Goal: Information Seeking & Learning: Learn about a topic

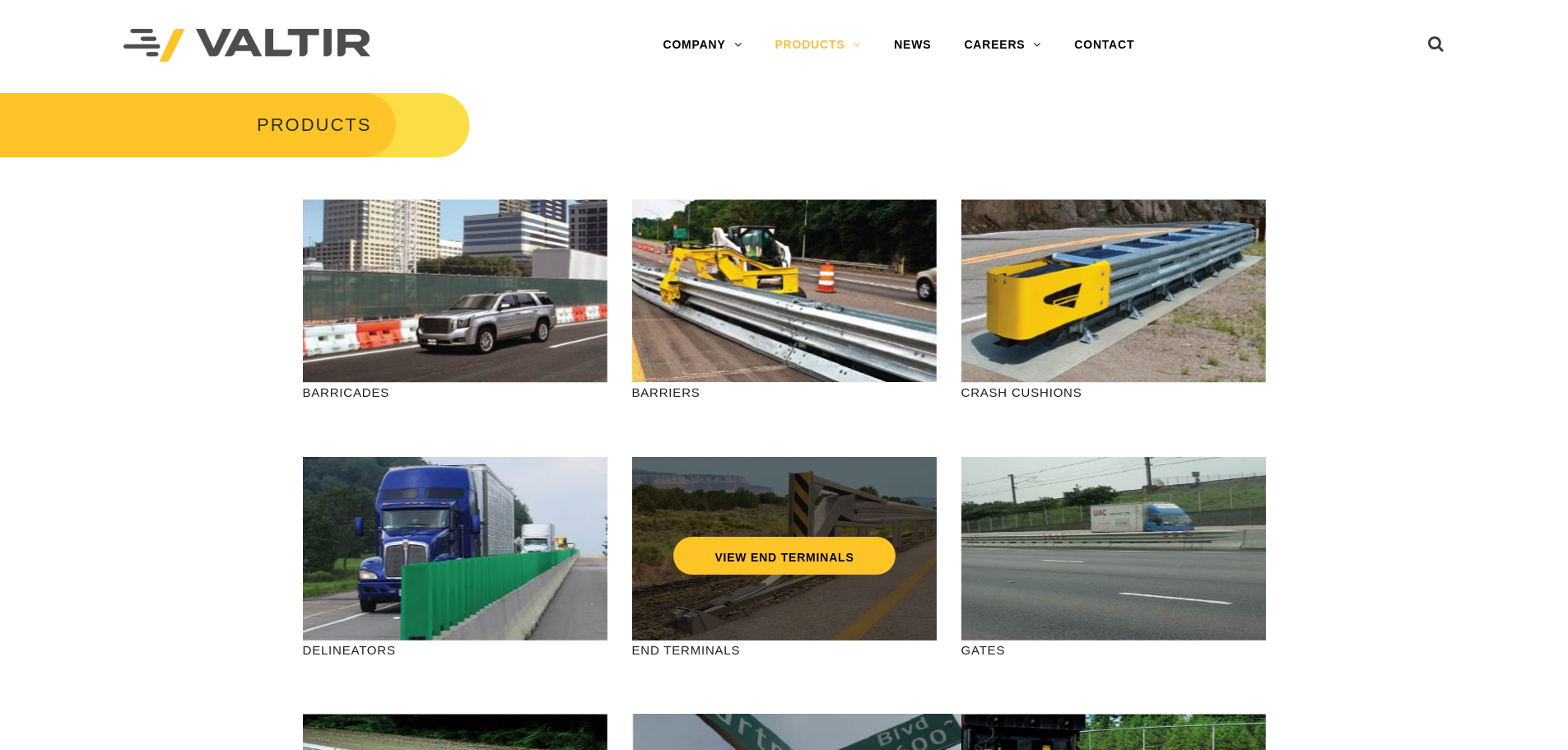
click at [825, 519] on div "VIEW END TERMINALS" at bounding box center [784, 521] width 239 height 54
click at [755, 560] on link "VIEW END TERMINALS" at bounding box center [784, 555] width 222 height 38
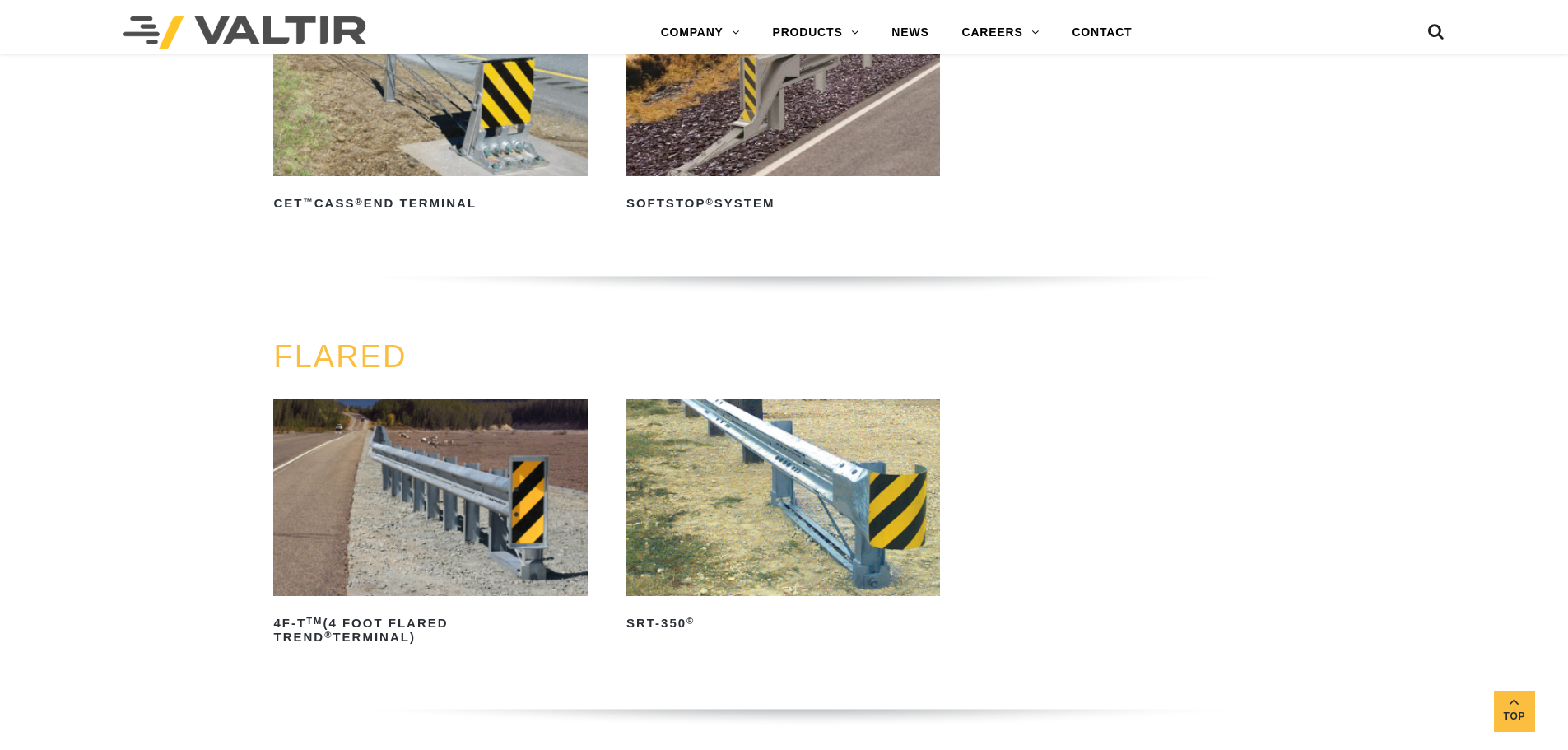
scroll to position [1481, 0]
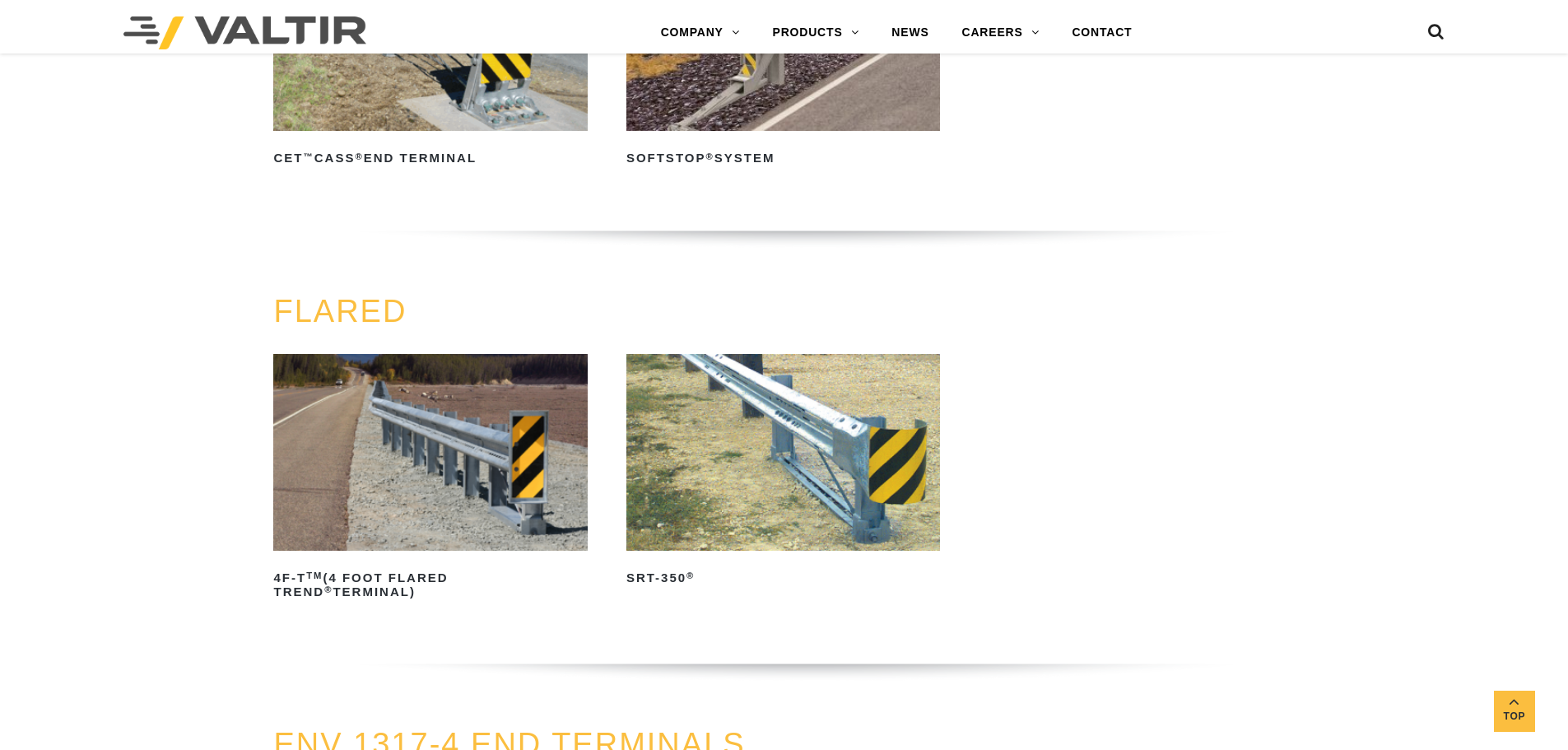
click at [868, 440] on img at bounding box center [783, 451] width 314 height 196
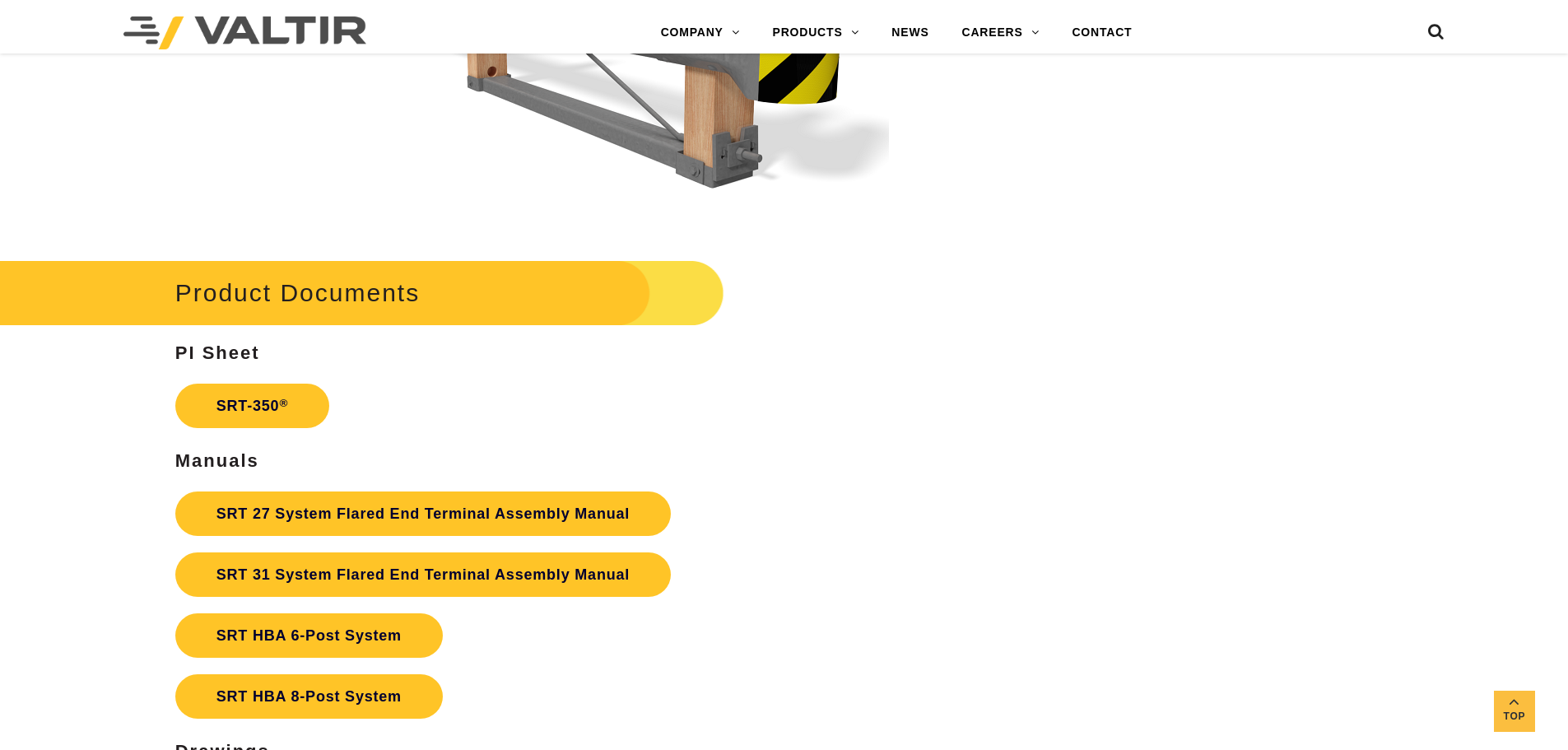
scroll to position [2881, 0]
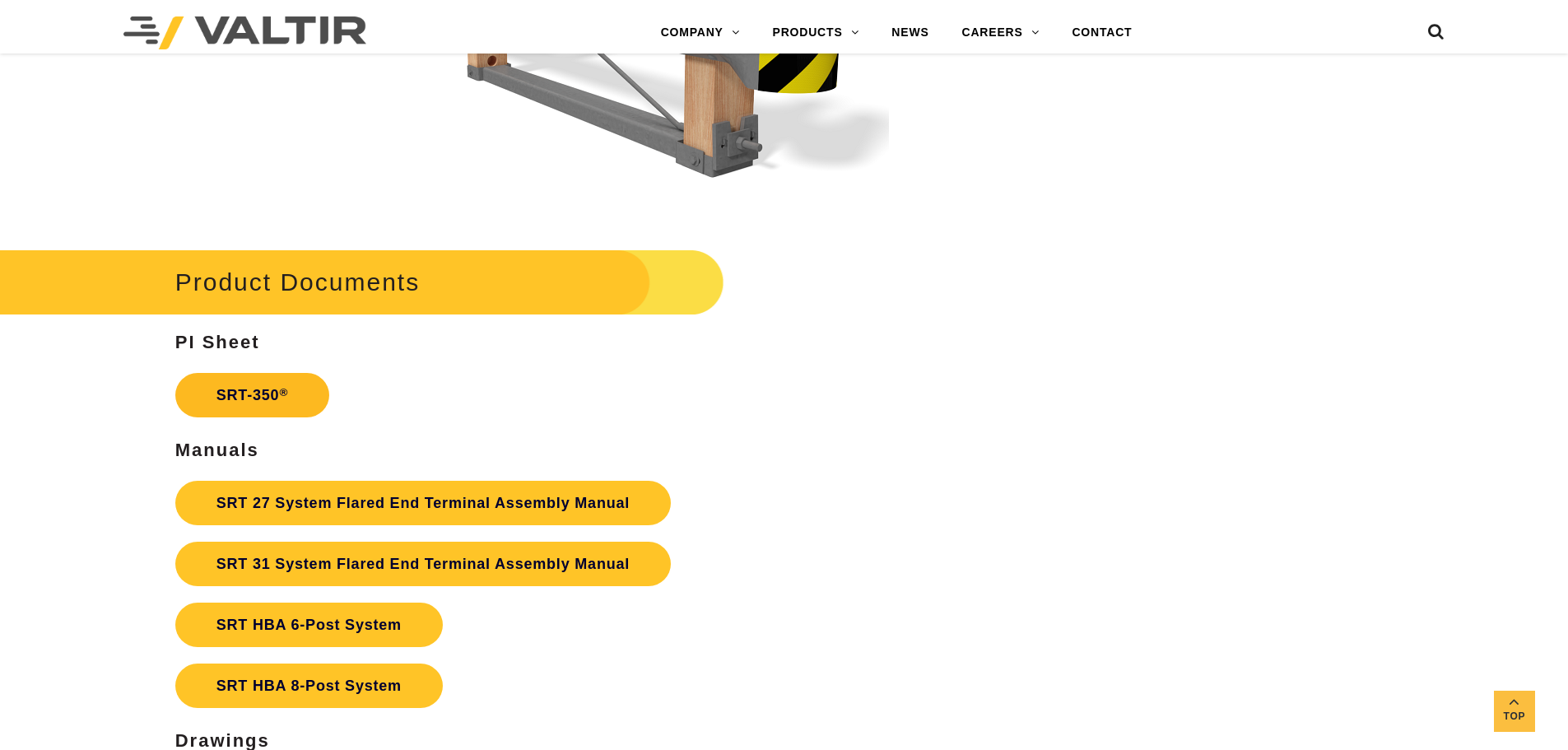
click at [247, 397] on link "SRT-350 ®" at bounding box center [252, 394] width 154 height 44
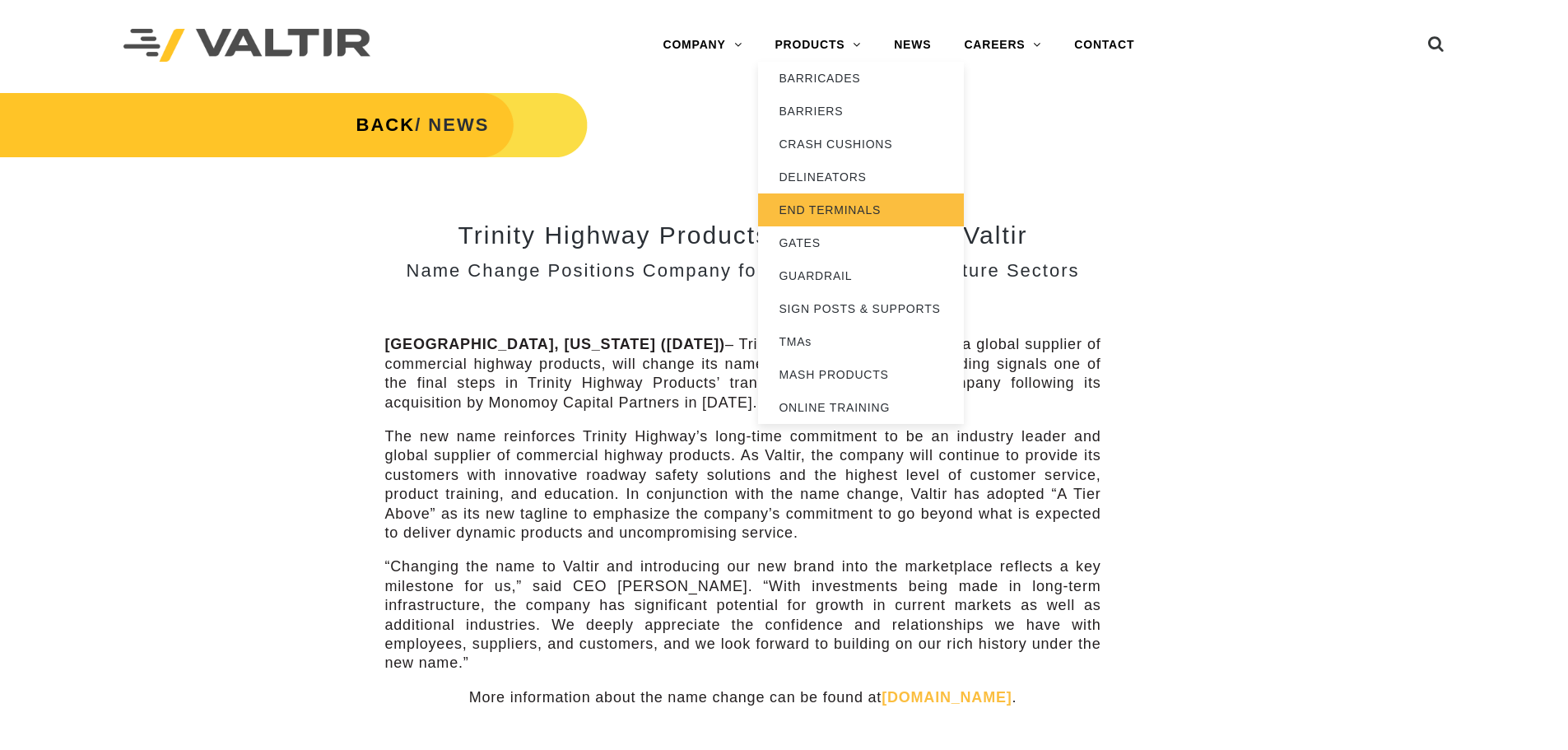
click at [823, 214] on link "END TERMINALS" at bounding box center [860, 210] width 205 height 33
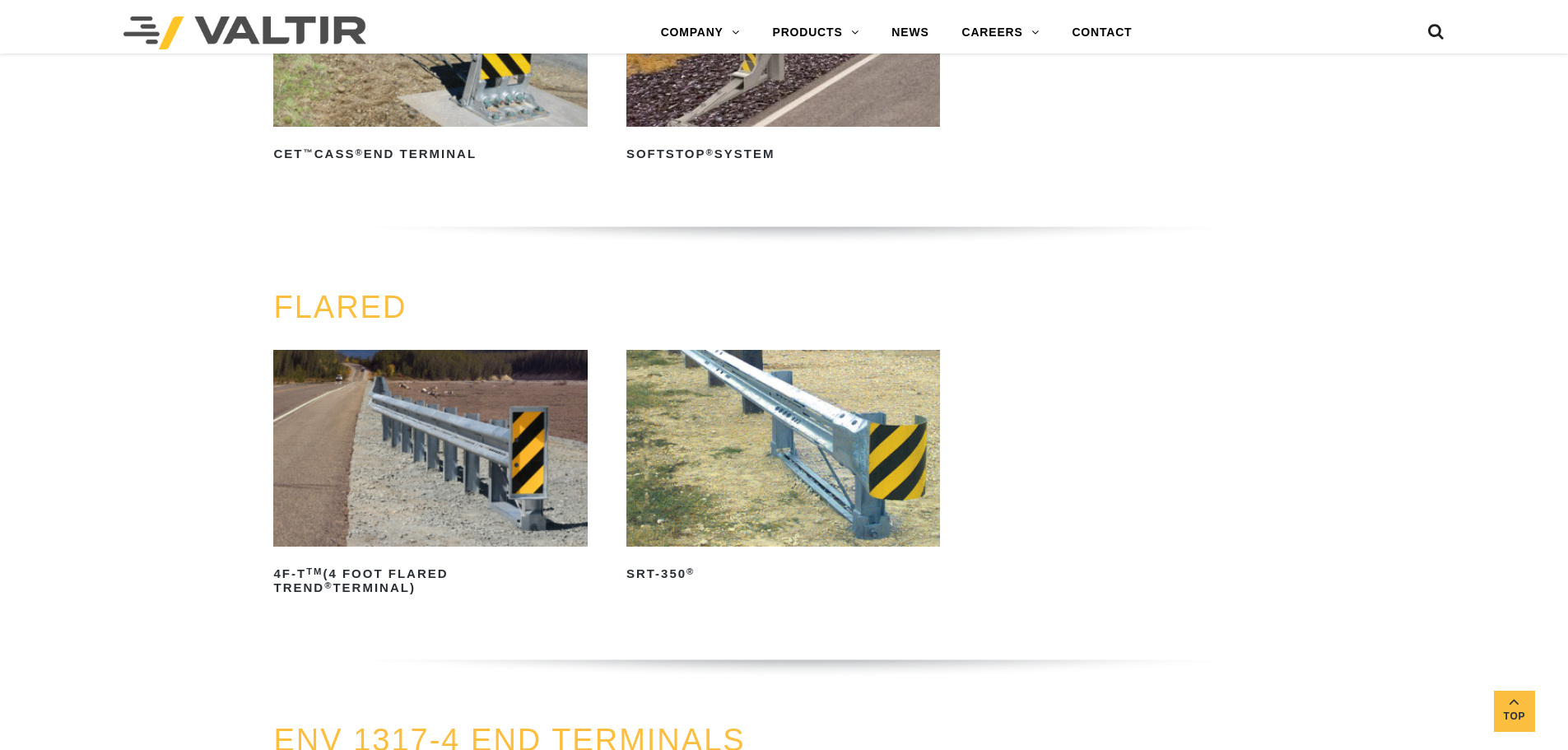
scroll to position [1563, 0]
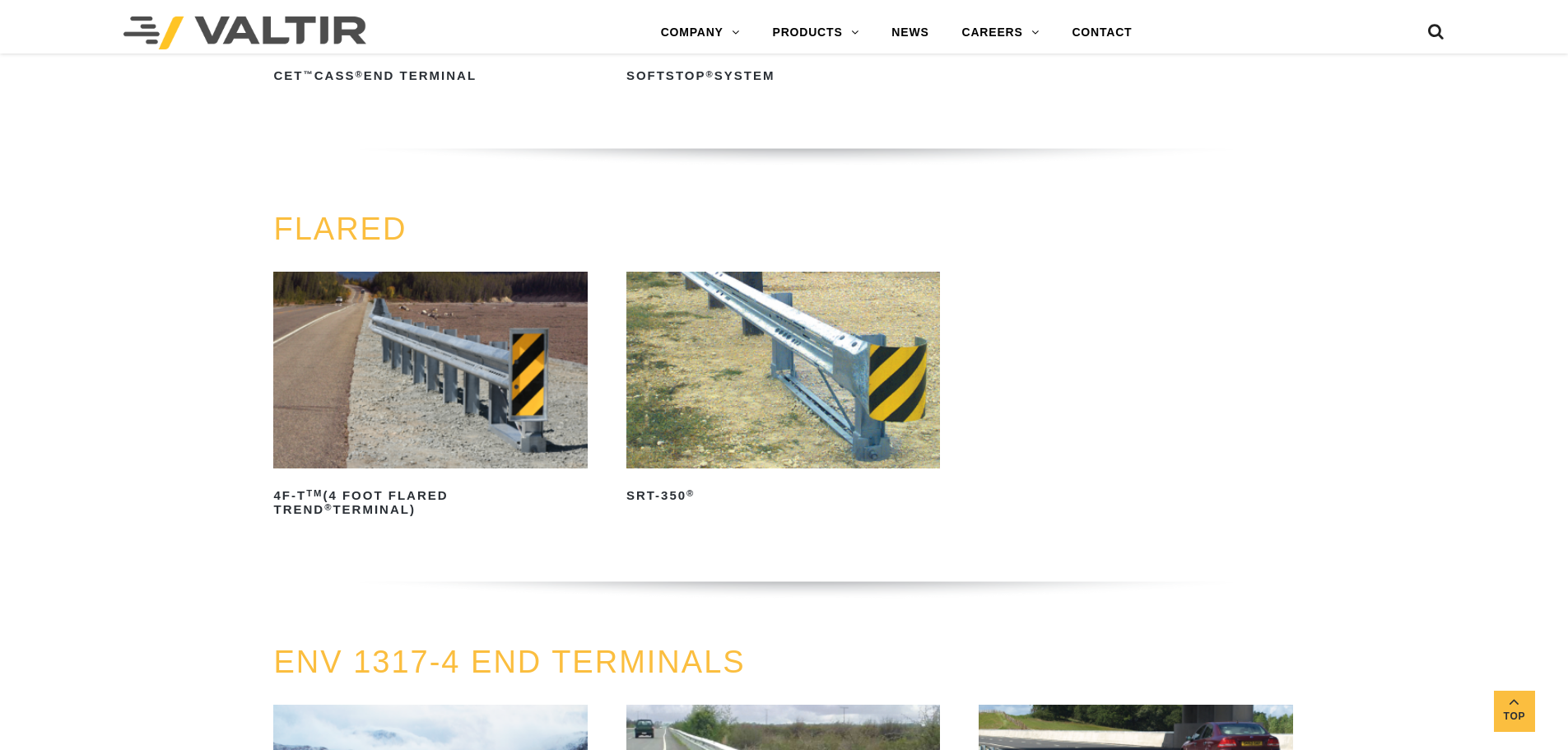
click at [756, 375] on img at bounding box center [783, 369] width 314 height 196
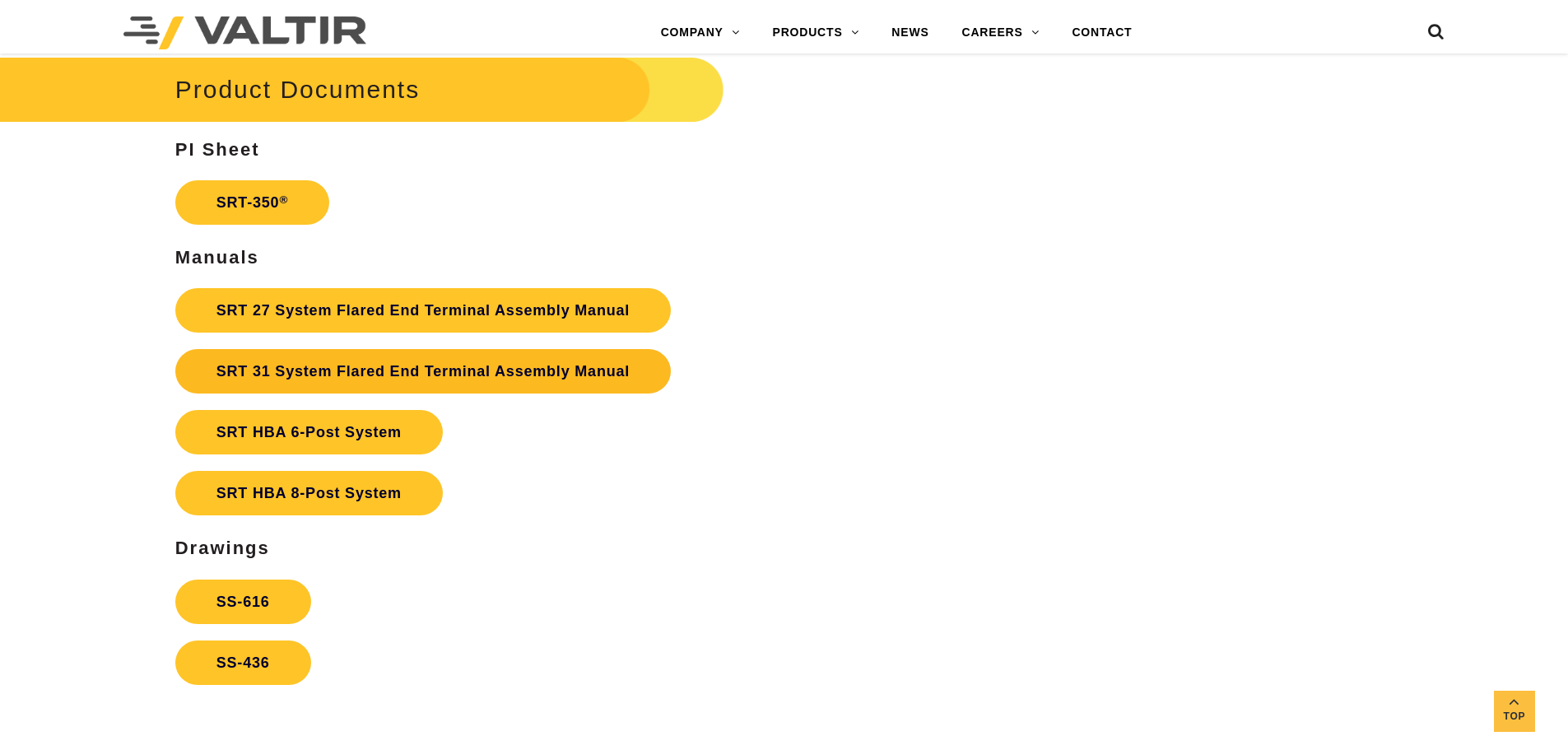
scroll to position [3128, 0]
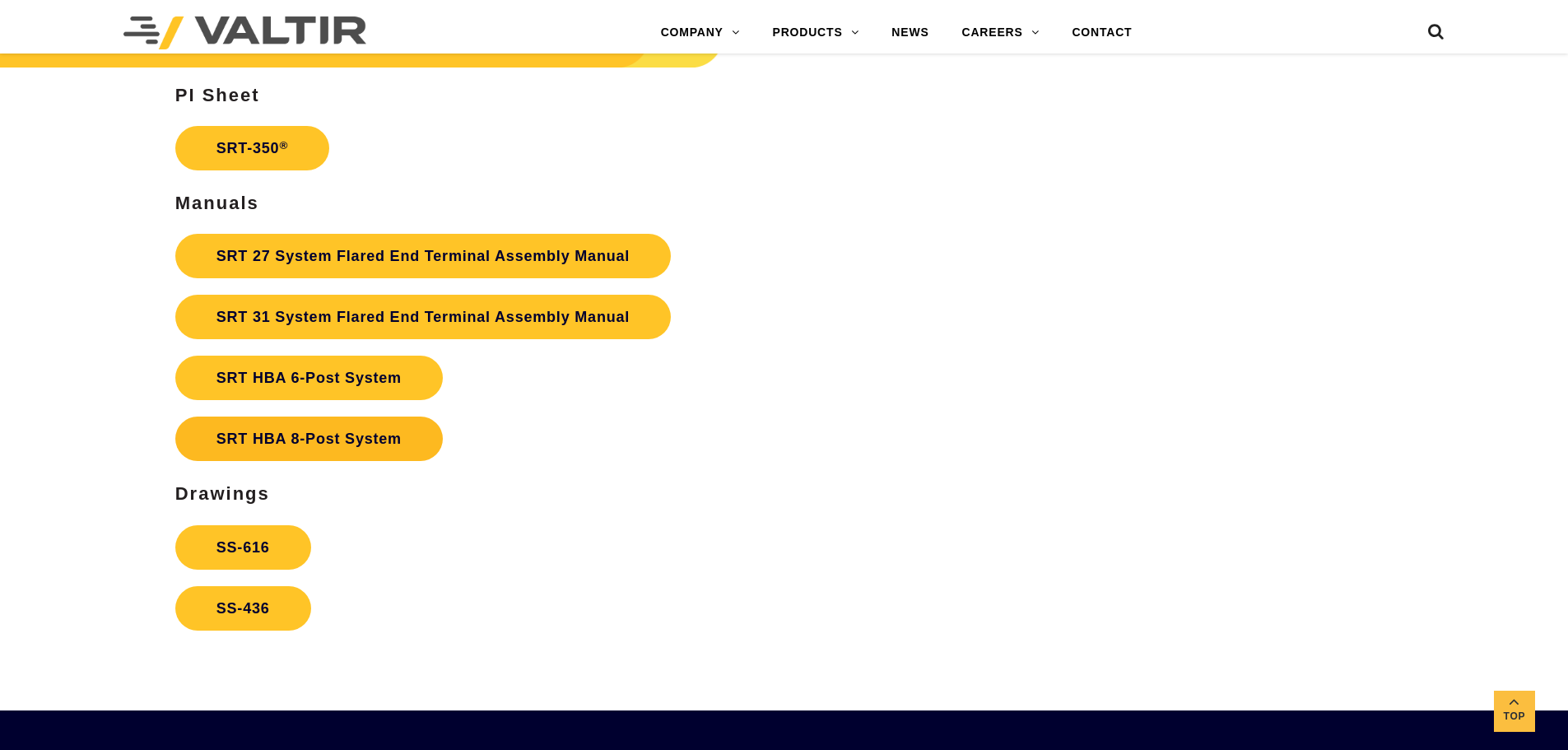
click at [388, 435] on link "SRT HBA 8-Post System" at bounding box center [309, 438] width 268 height 44
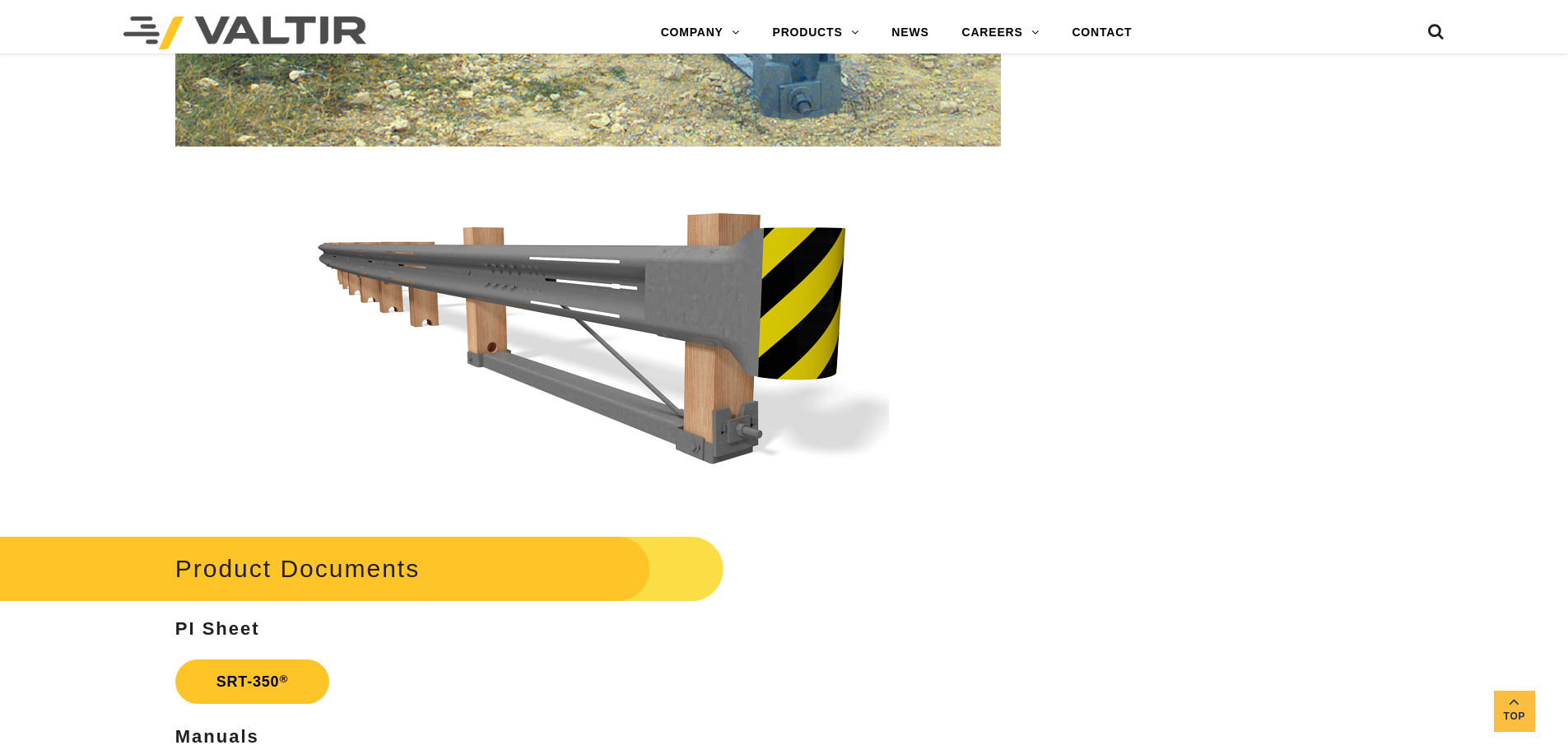
scroll to position [2511, 0]
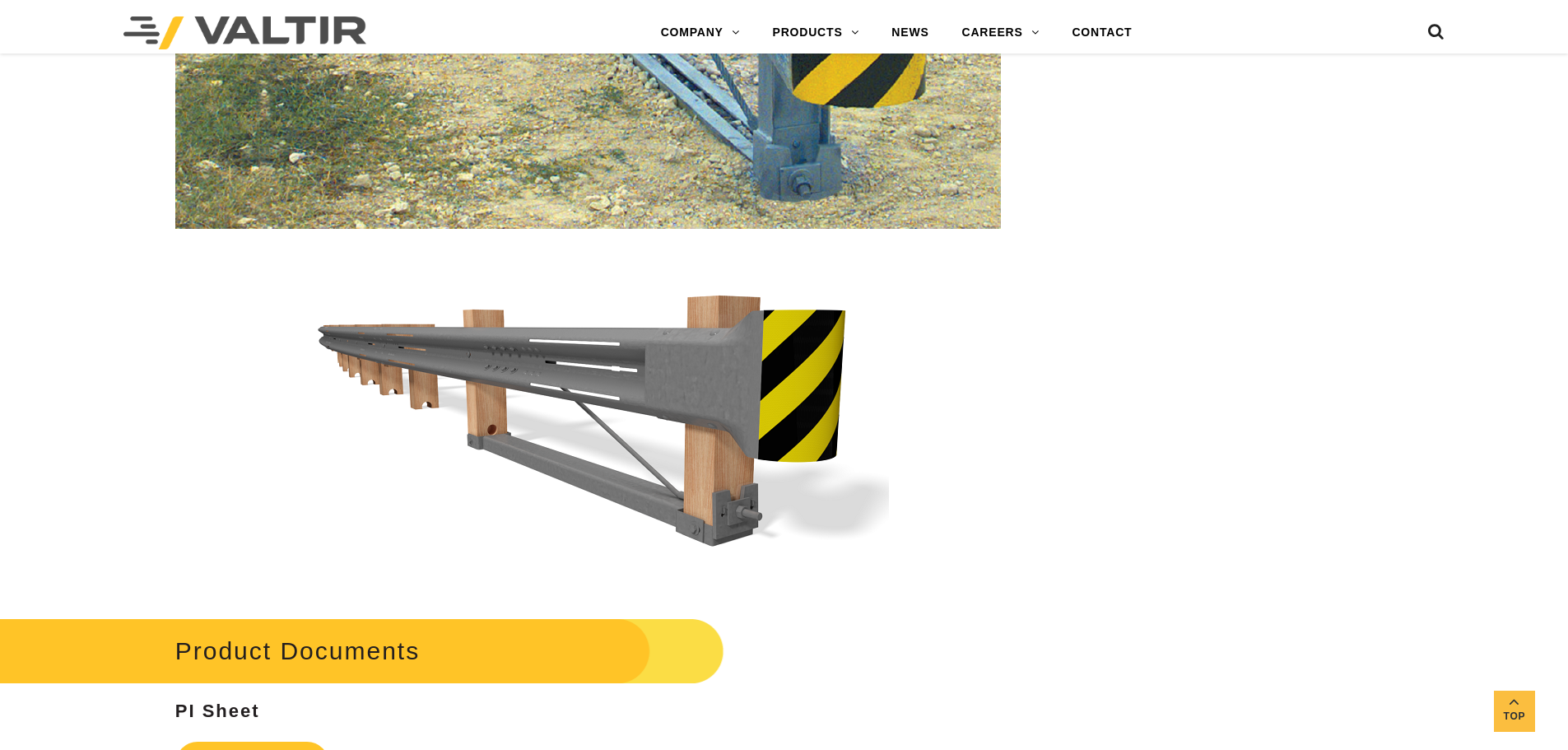
click at [337, 650] on h2 "Product Documents" at bounding box center [332, 650] width 784 height 77
click at [223, 713] on strong "PI Sheet" at bounding box center [218, 710] width 85 height 21
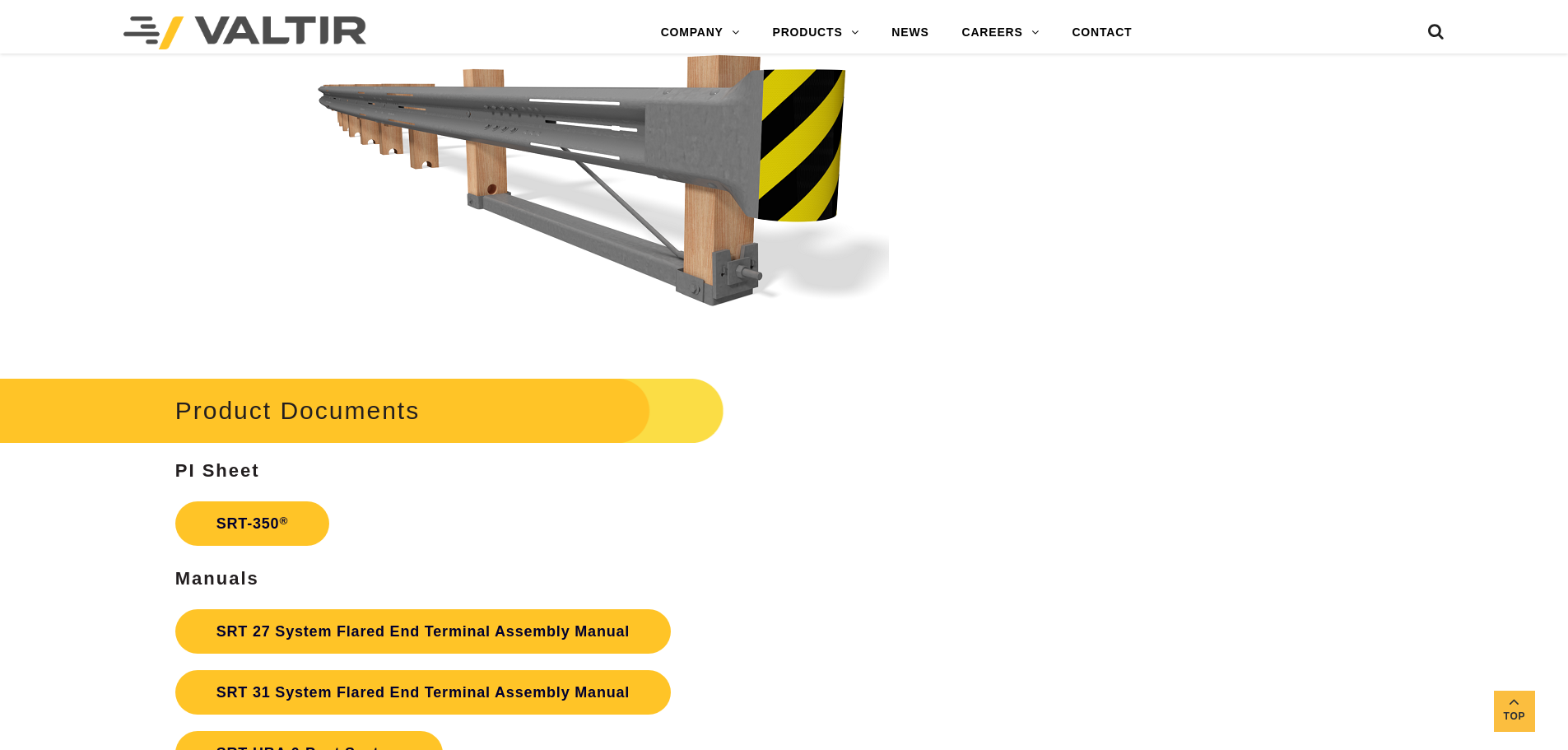
scroll to position [2923, 0]
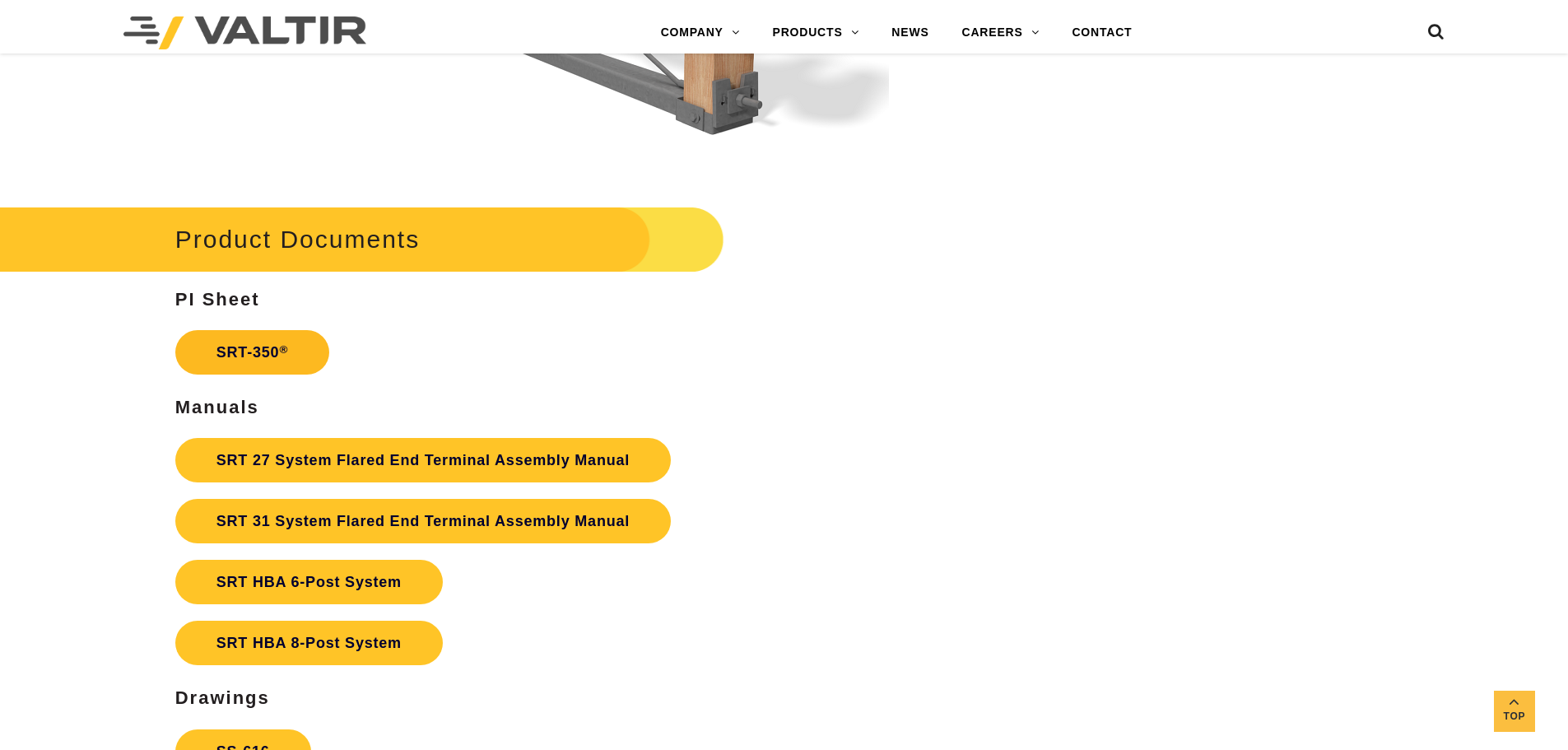
click at [274, 353] on link "SRT-350 ®" at bounding box center [252, 352] width 154 height 44
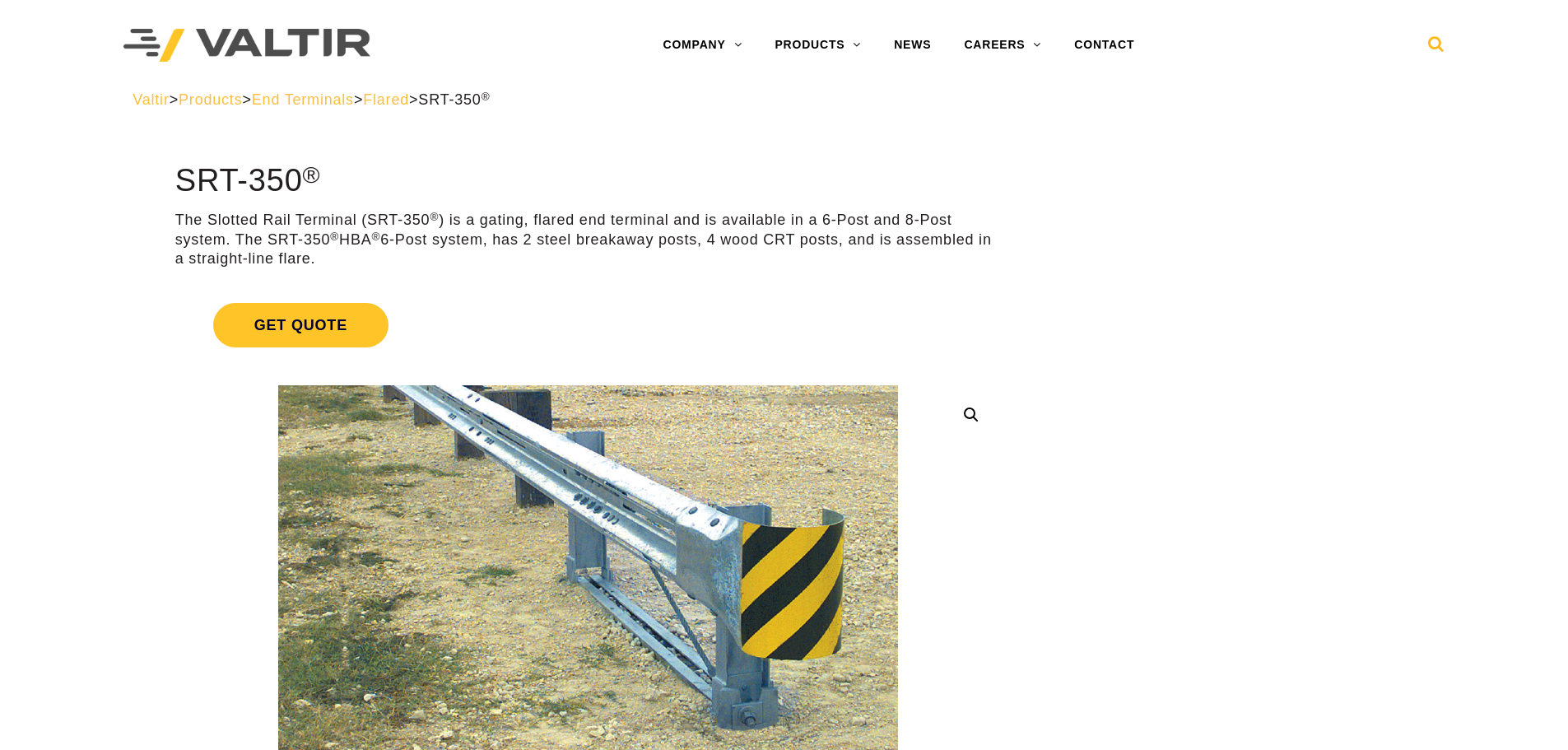
click at [1437, 51] on icon at bounding box center [1436, 47] width 16 height 24
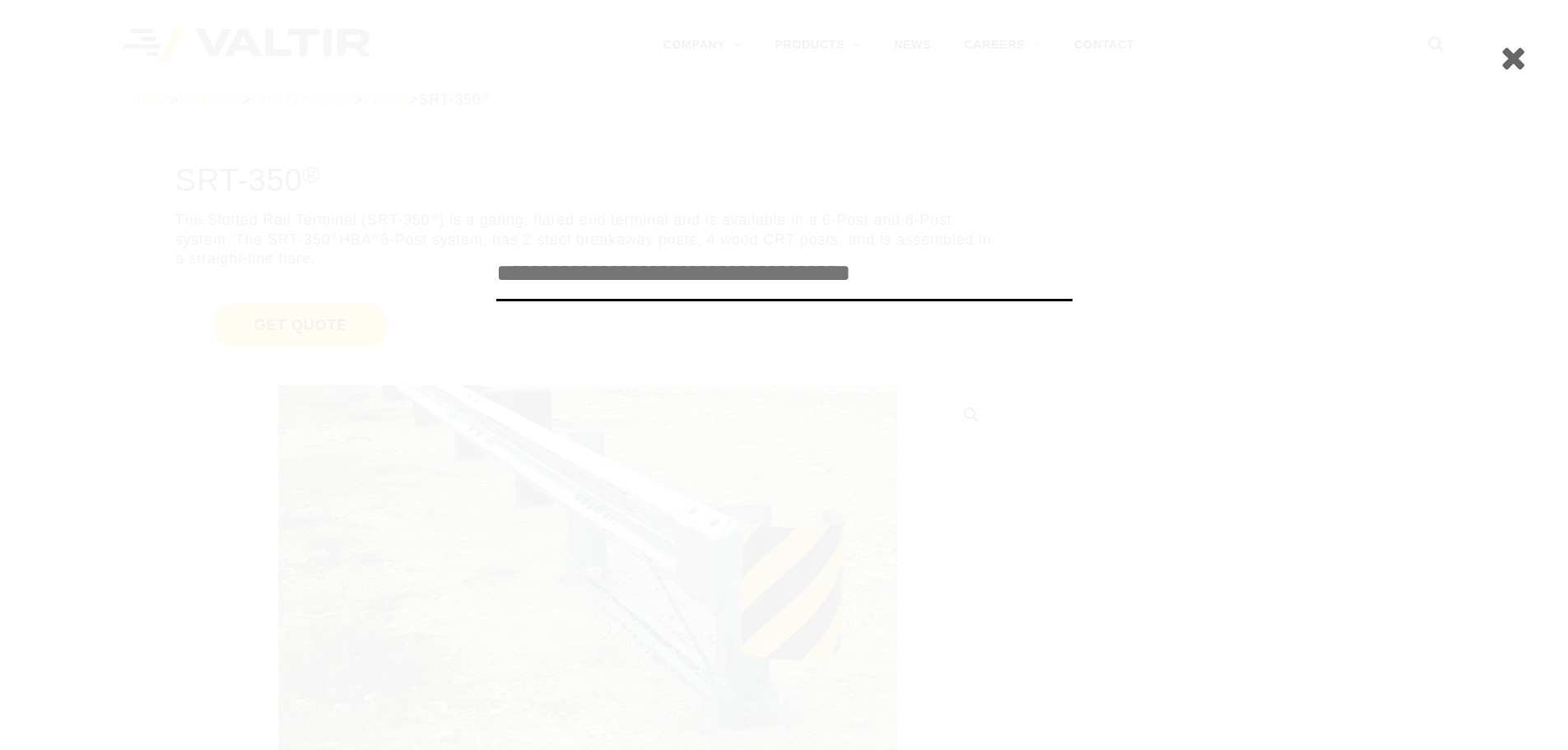
click at [1511, 66] on icon at bounding box center [1513, 57] width 26 height 33
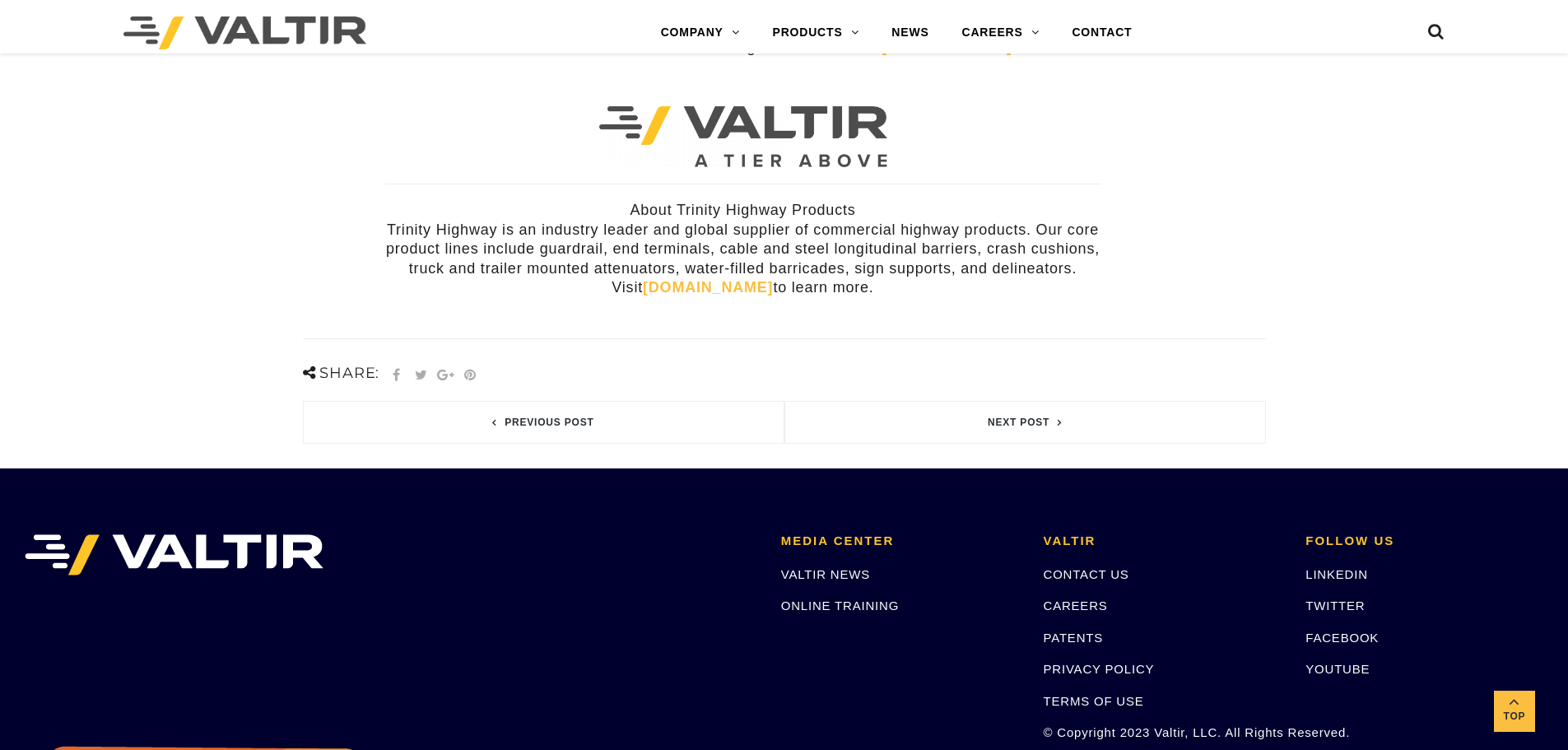
scroll to position [843, 0]
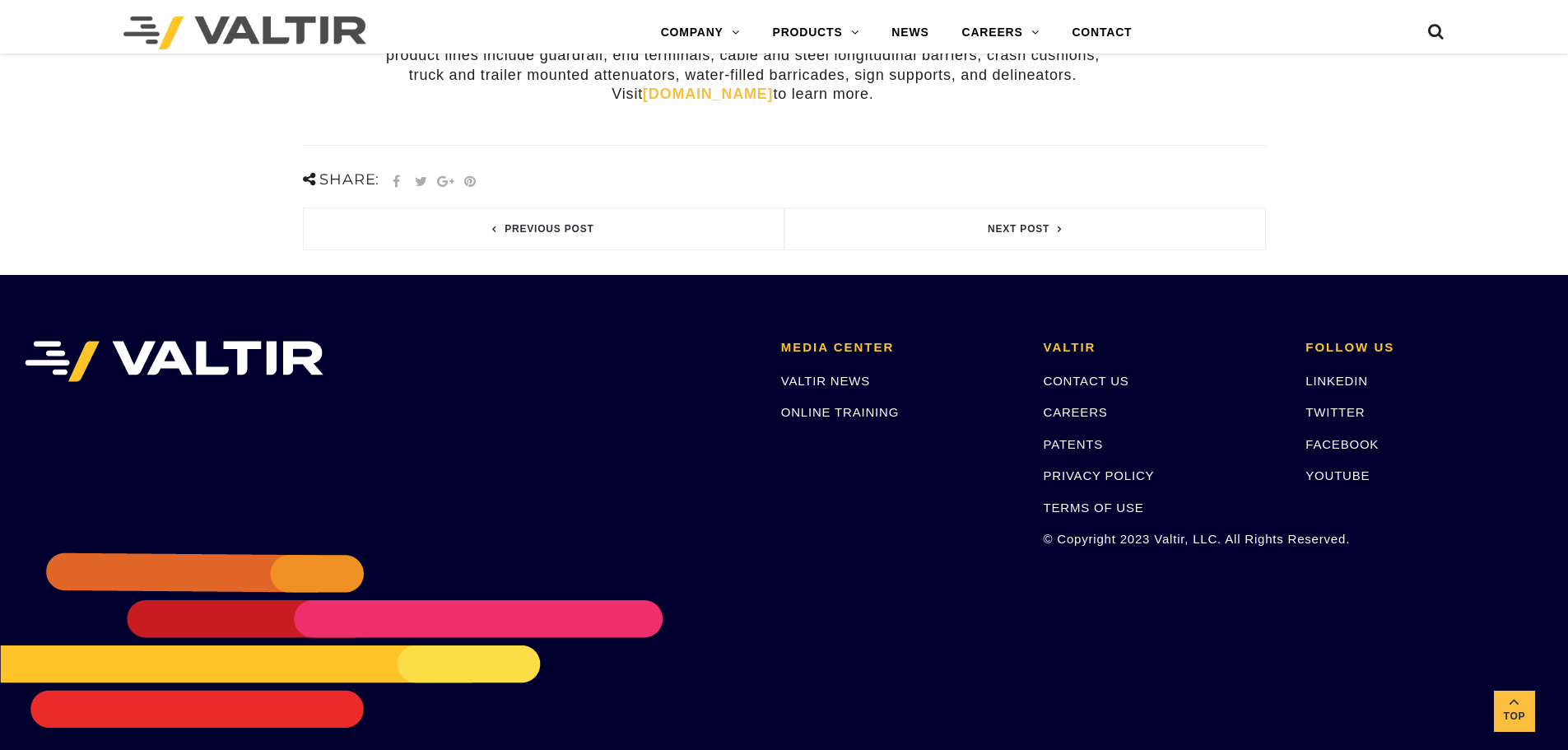
click at [710, 86] on link "trinityhighway.com" at bounding box center [708, 94] width 130 height 16
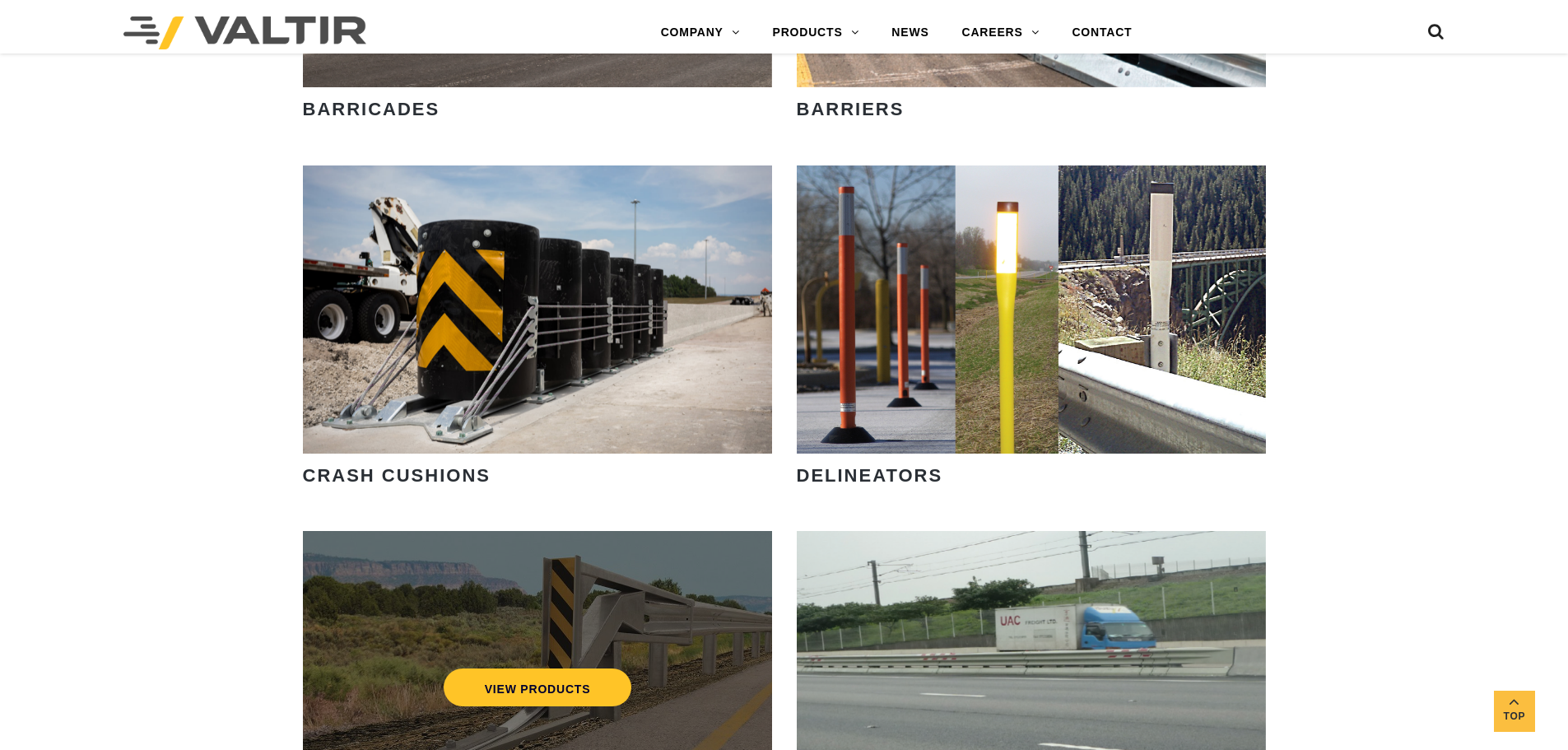
scroll to position [1481, 0]
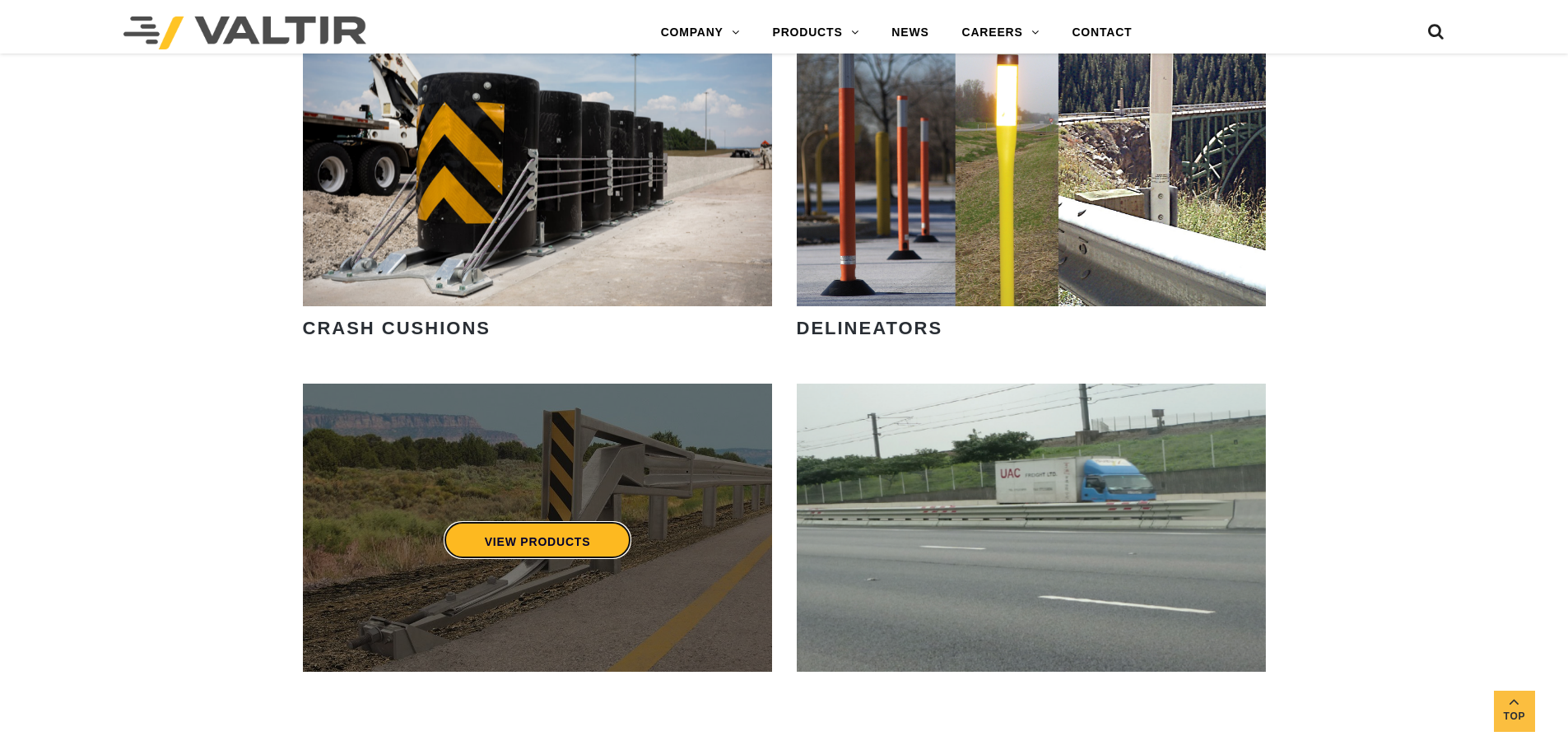
click at [591, 532] on link "VIEW PRODUCTS" at bounding box center [537, 540] width 188 height 38
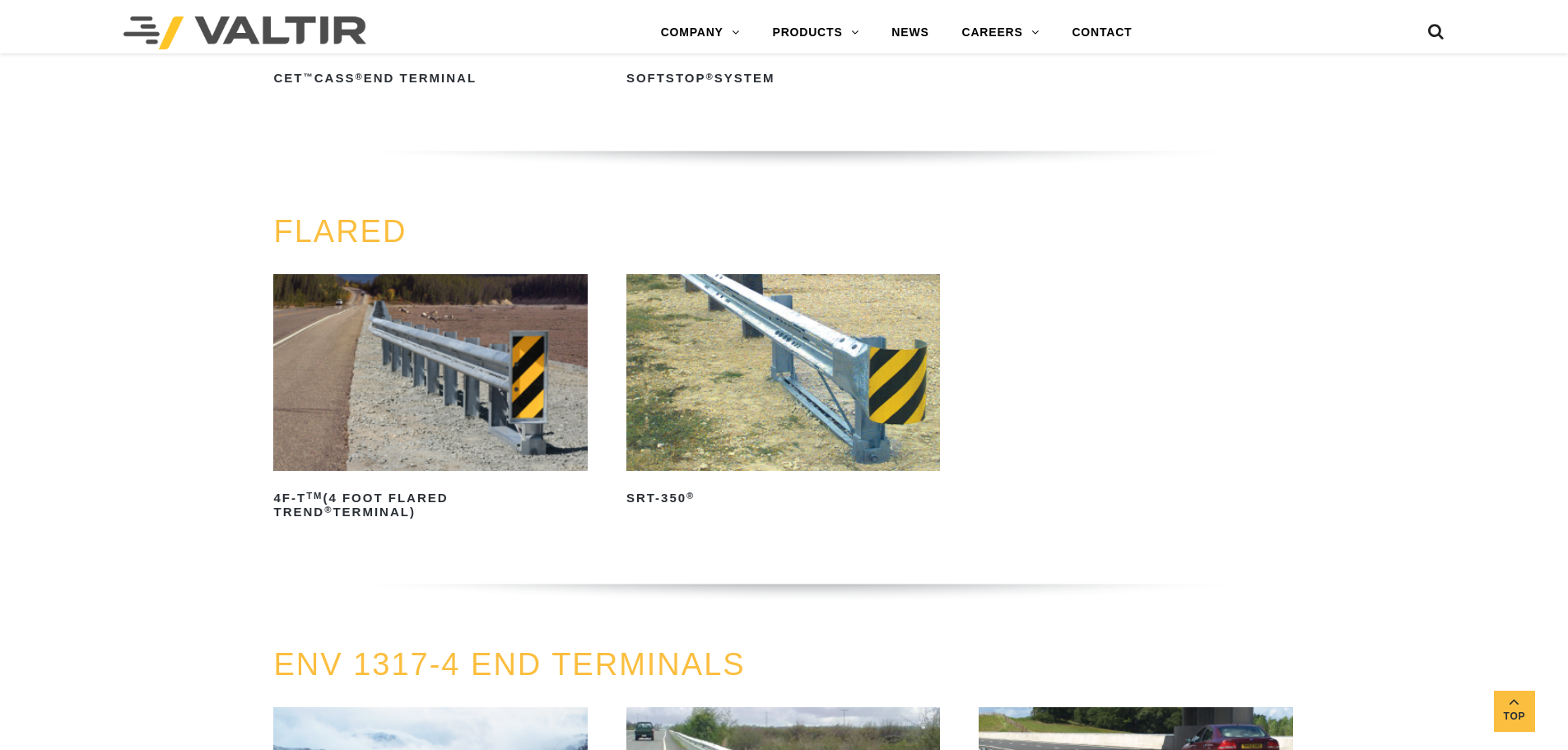
scroll to position [1563, 0]
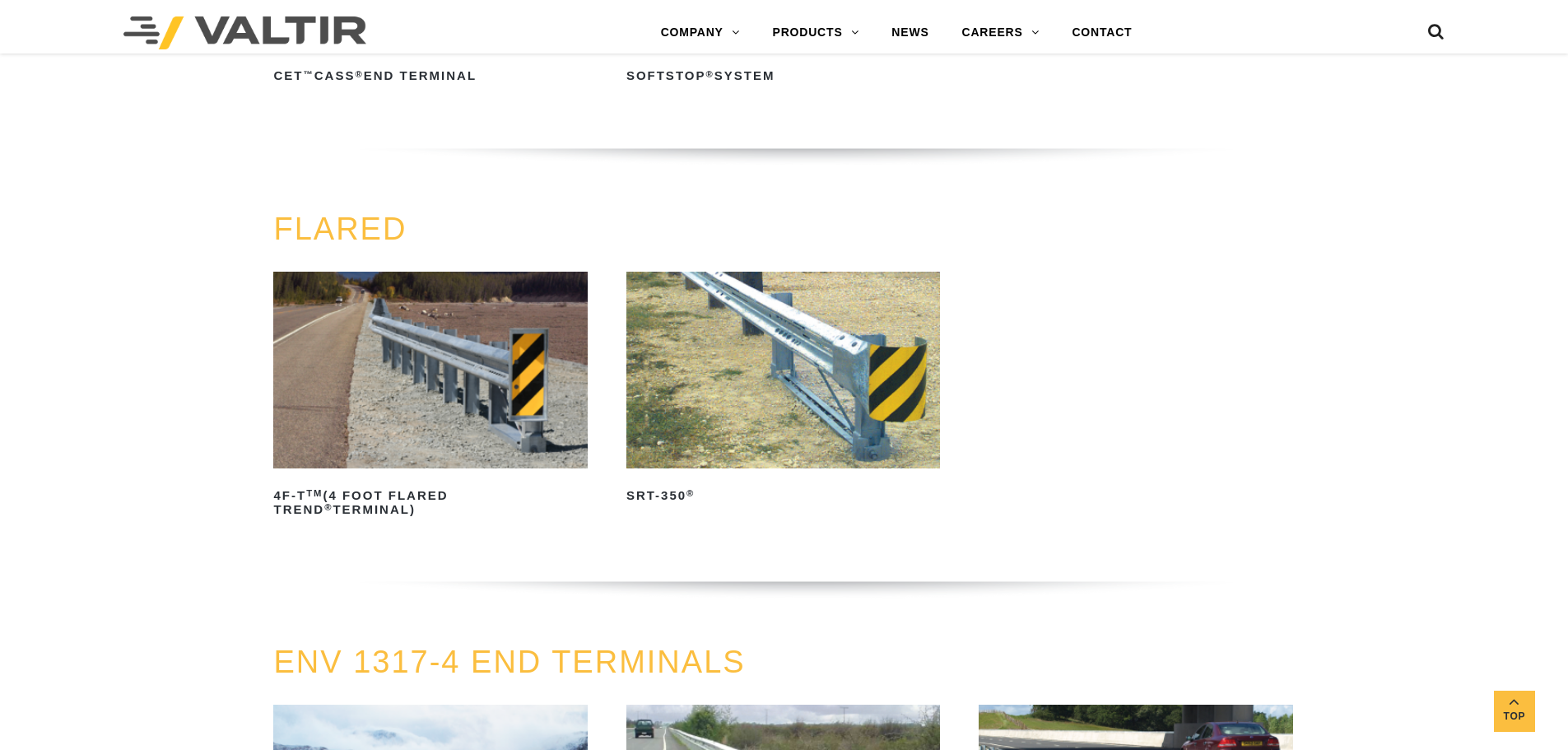
click at [764, 416] on img at bounding box center [783, 369] width 314 height 196
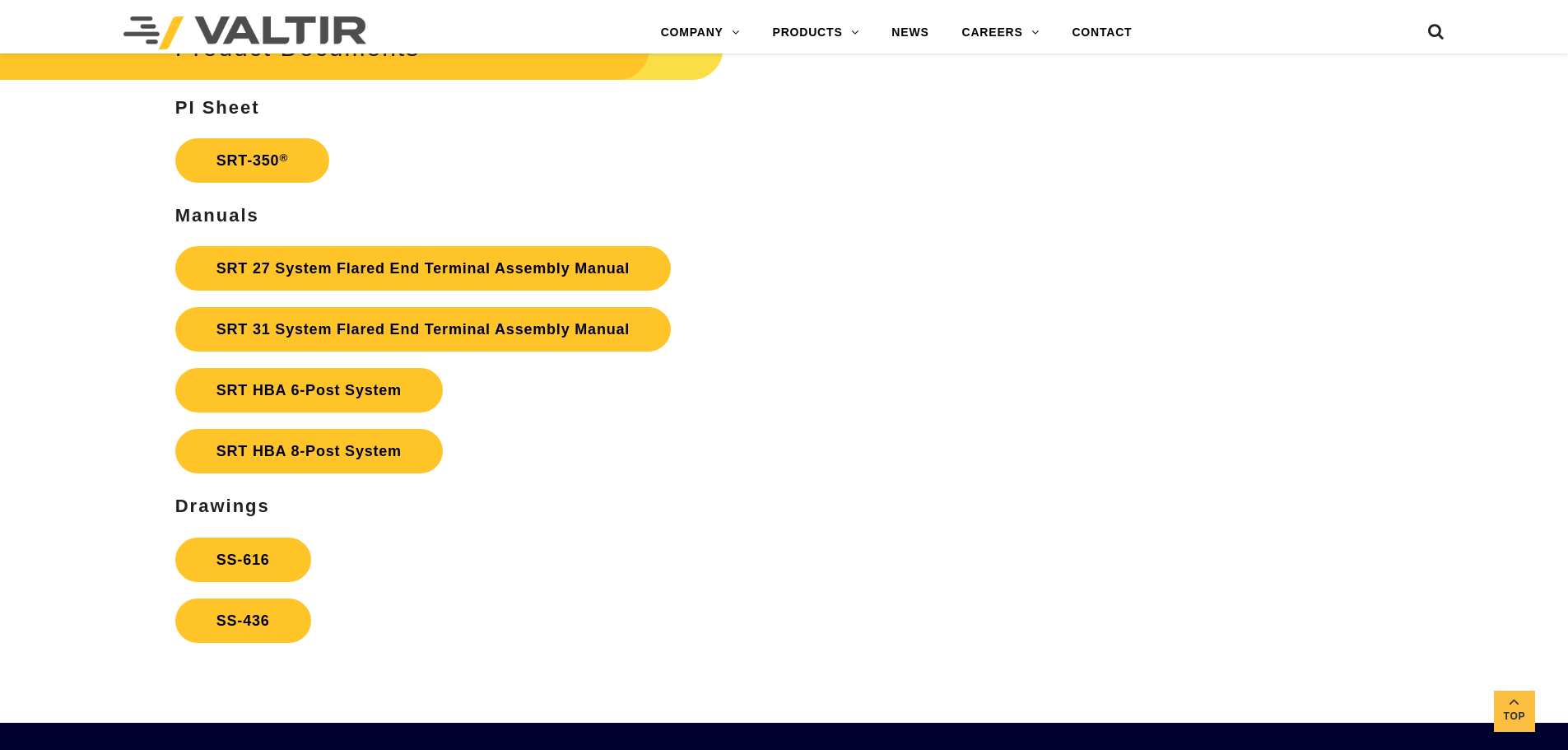
scroll to position [3128, 0]
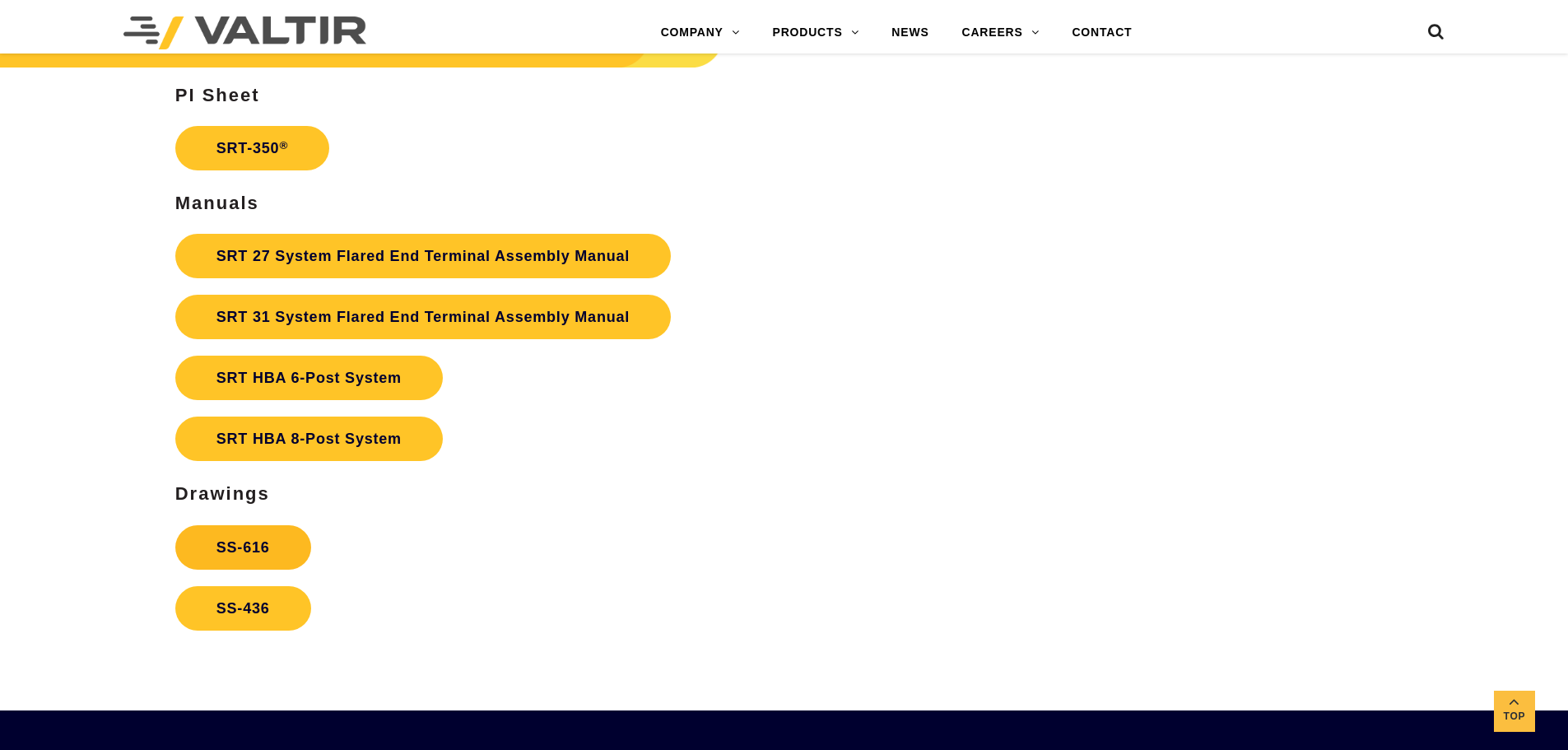
click at [278, 540] on link "SS-616" at bounding box center [243, 546] width 136 height 44
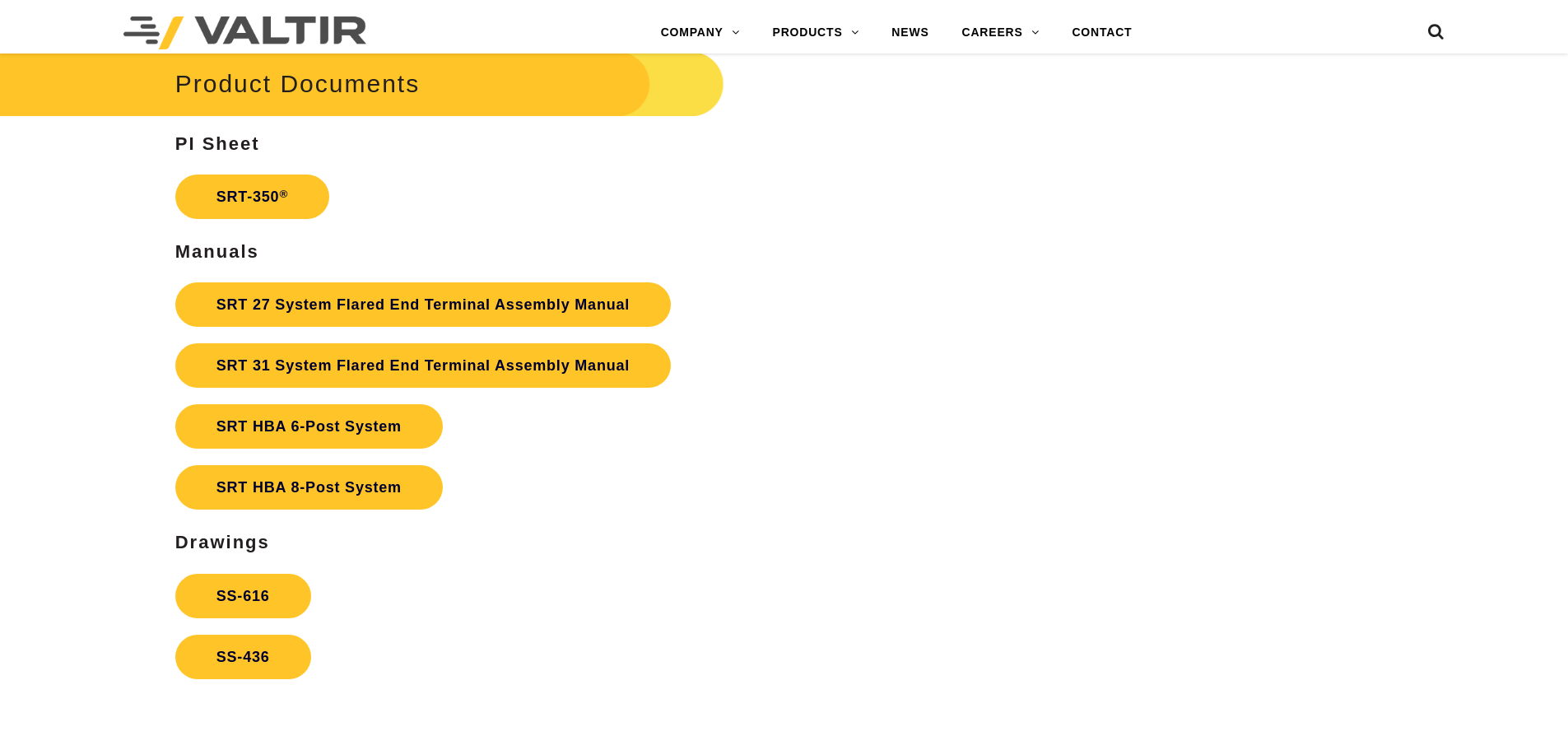
scroll to position [3128, 0]
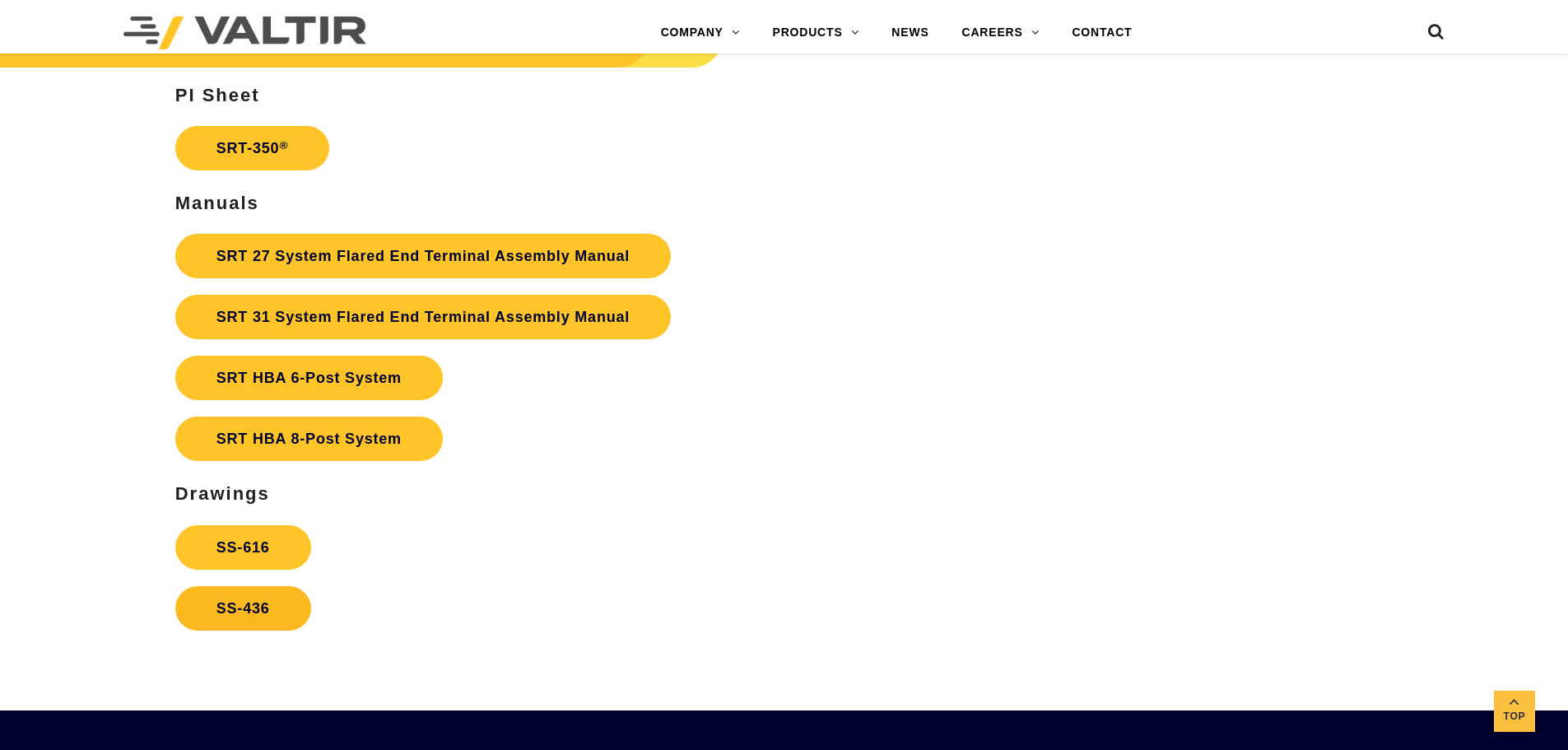
click at [240, 617] on link "SS-436" at bounding box center [243, 608] width 136 height 44
